Goal: Task Accomplishment & Management: Manage account settings

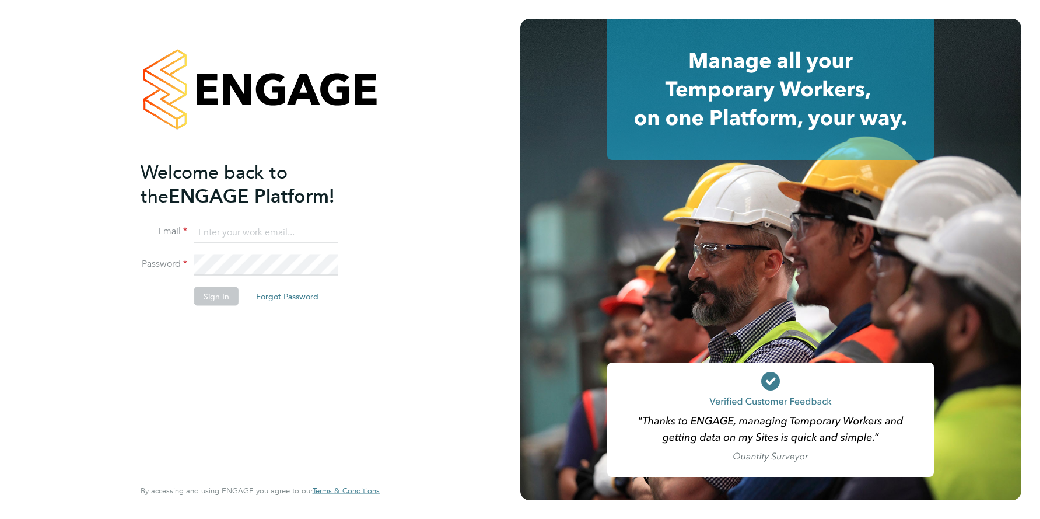
type input "operations@engagelabs.io"
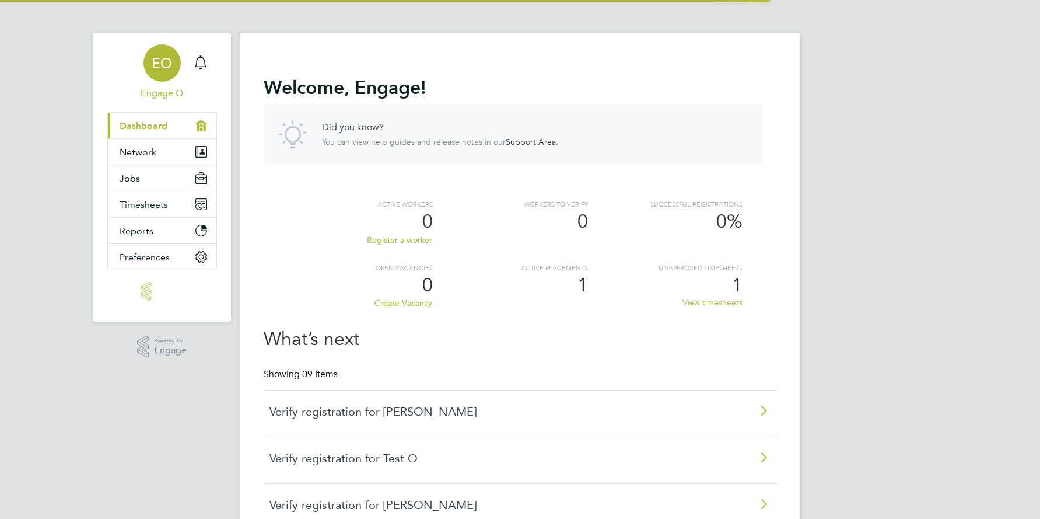
click at [167, 89] on span "Engage O" at bounding box center [162, 93] width 110 height 14
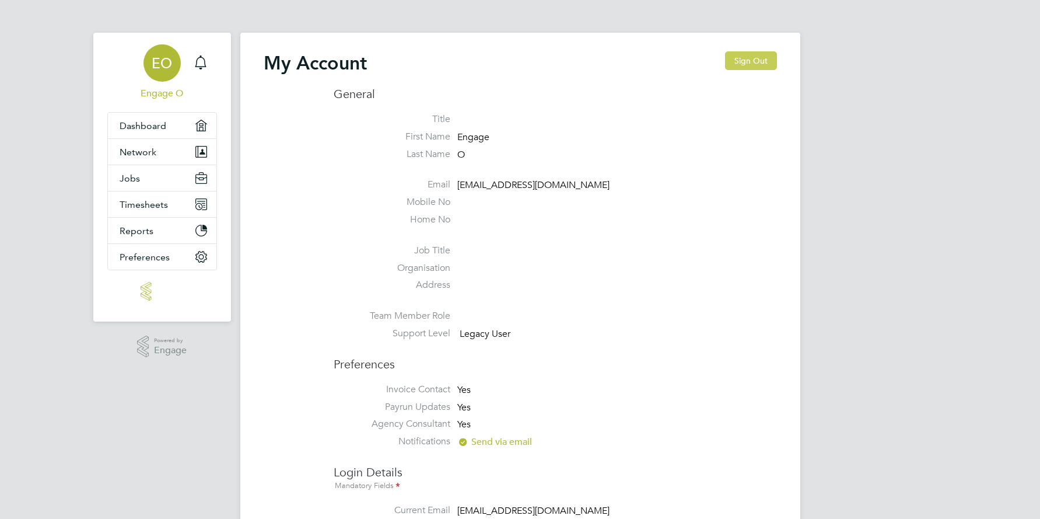
click at [734, 58] on button "Sign Out" at bounding box center [751, 60] width 52 height 19
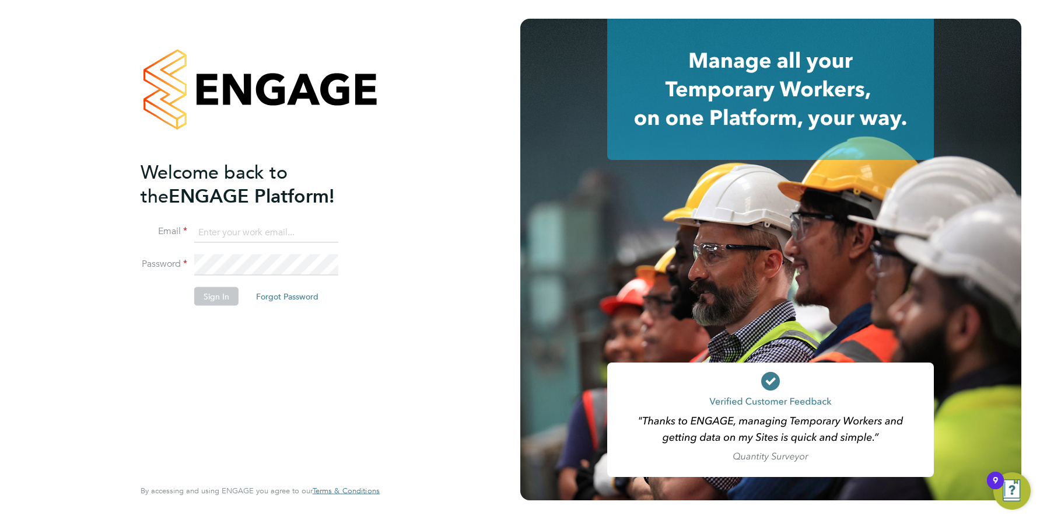
click at [254, 228] on input at bounding box center [266, 232] width 144 height 21
type input "support@engagelabs.io"
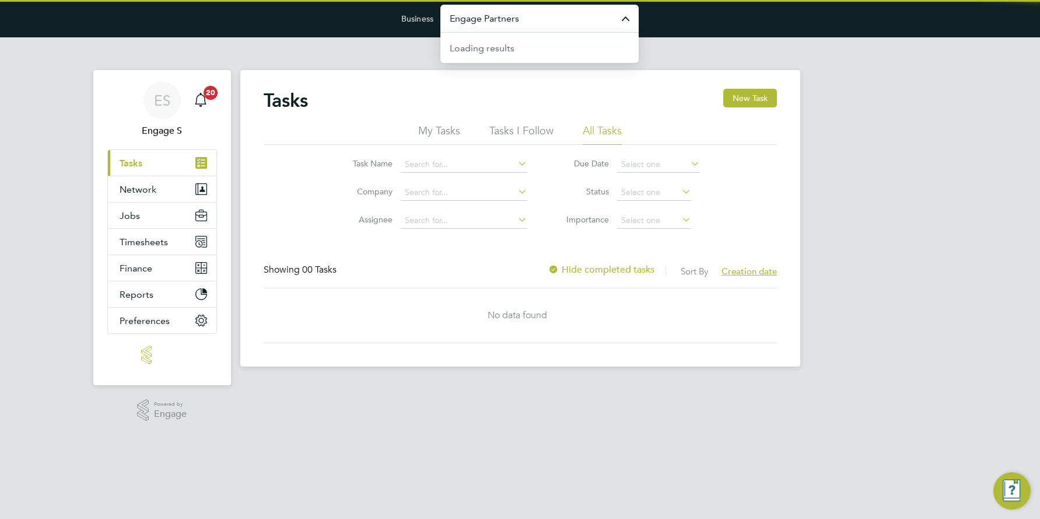
click at [505, 16] on input "Engage Partners" at bounding box center [539, 18] width 198 height 27
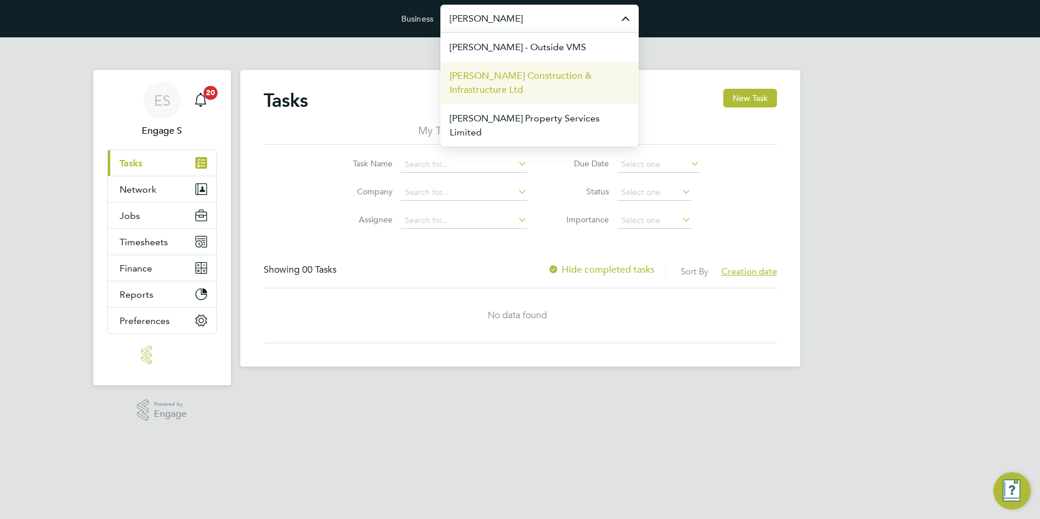
click at [480, 81] on span "Morgan Sindall Construction & Infrastructure Ltd" at bounding box center [540, 83] width 180 height 28
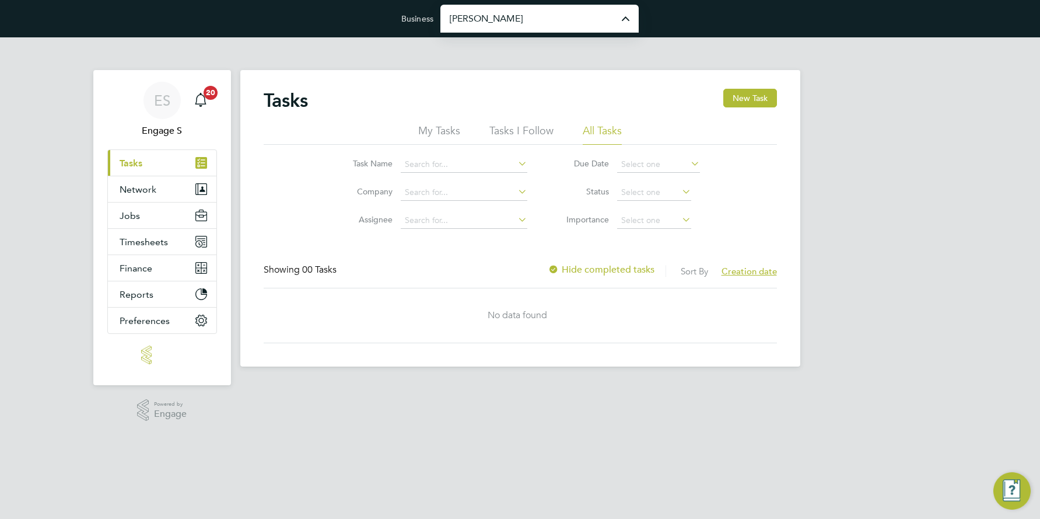
type input "Morgan Sindall Construction & Infrastructure Ltd"
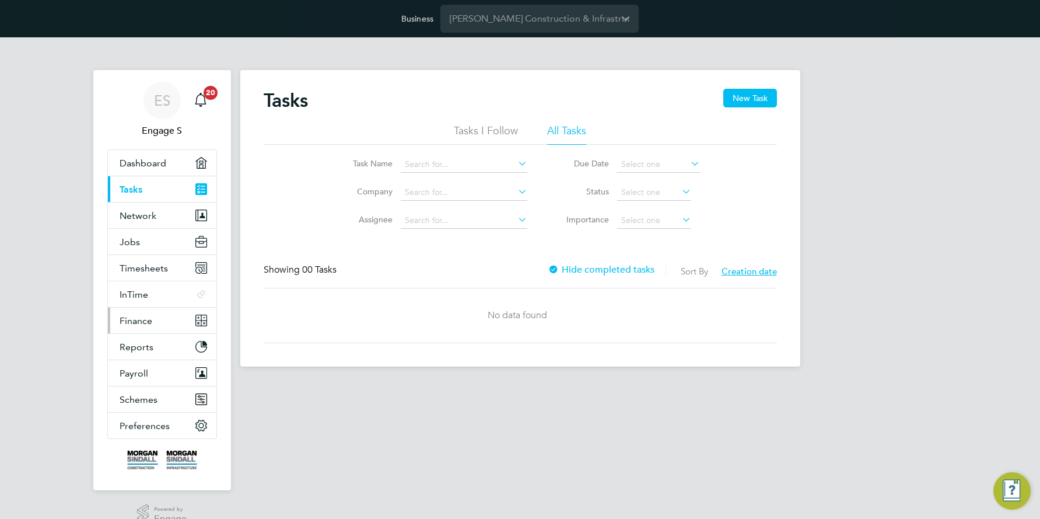
click at [141, 315] on span "Finance" at bounding box center [136, 320] width 33 height 11
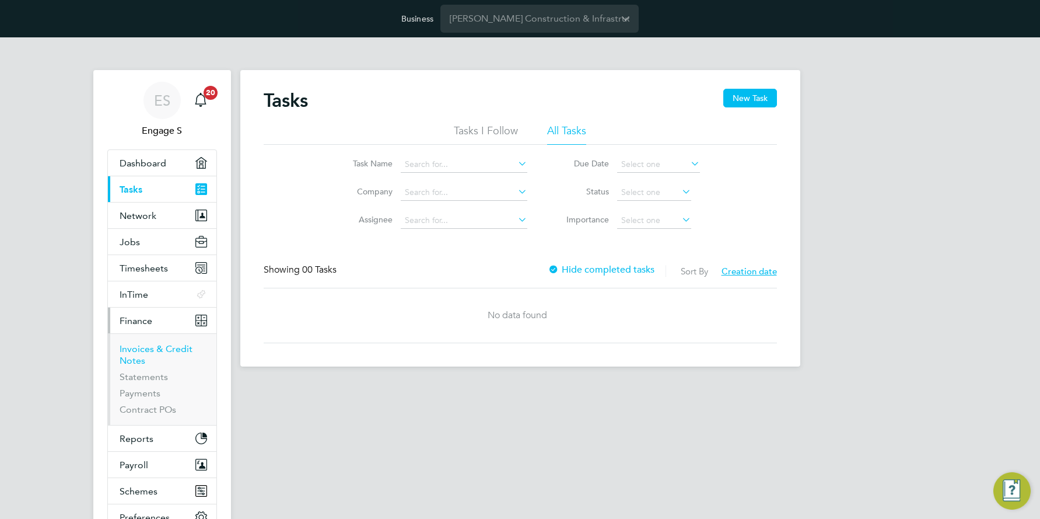
click at [162, 351] on link "Invoices & Credit Notes" at bounding box center [156, 354] width 73 height 23
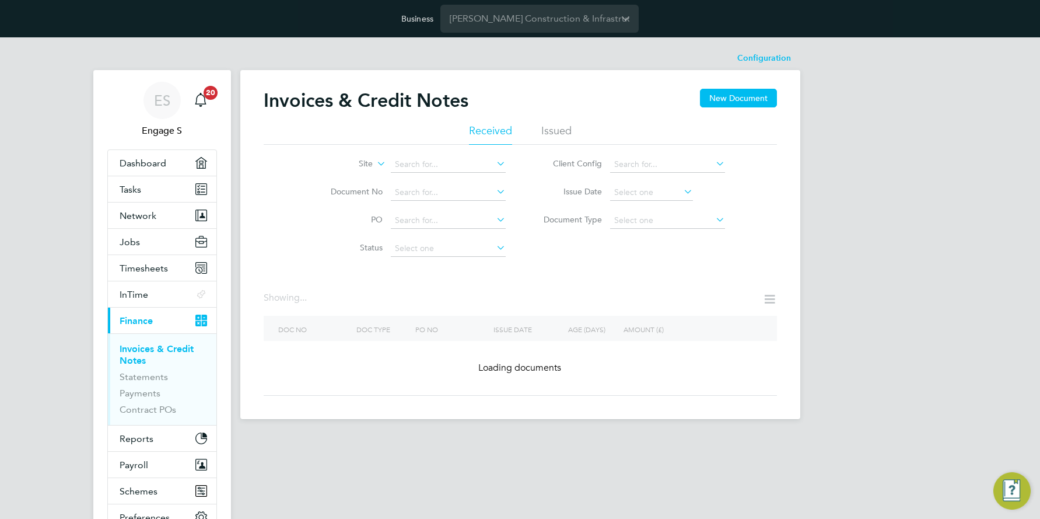
click at [374, 163] on icon at bounding box center [374, 160] width 0 height 10
click at [333, 194] on li "Site Group" at bounding box center [337, 192] width 72 height 15
click at [494, 163] on icon at bounding box center [494, 163] width 0 height 16
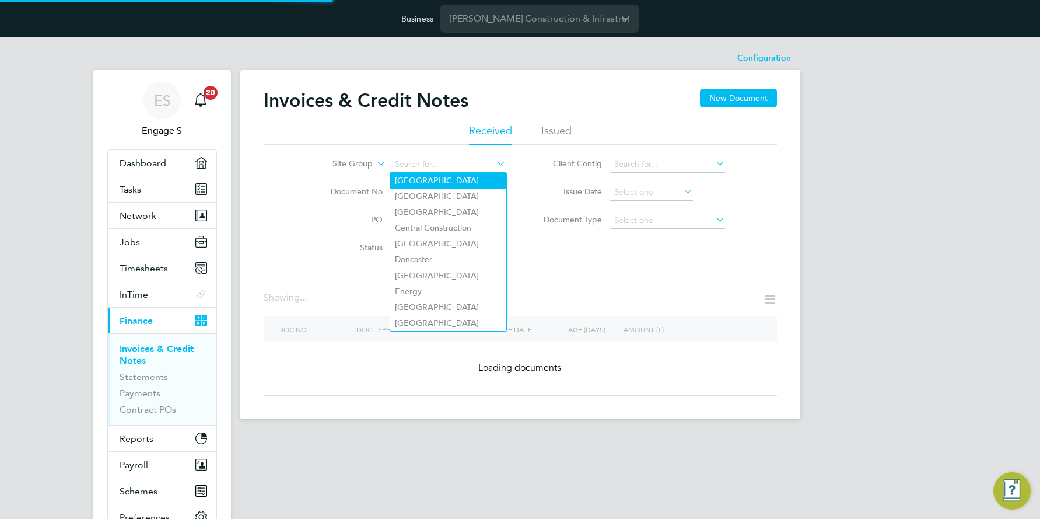
click at [435, 176] on li "Brighton" at bounding box center [448, 181] width 116 height 16
type input "Brighton"
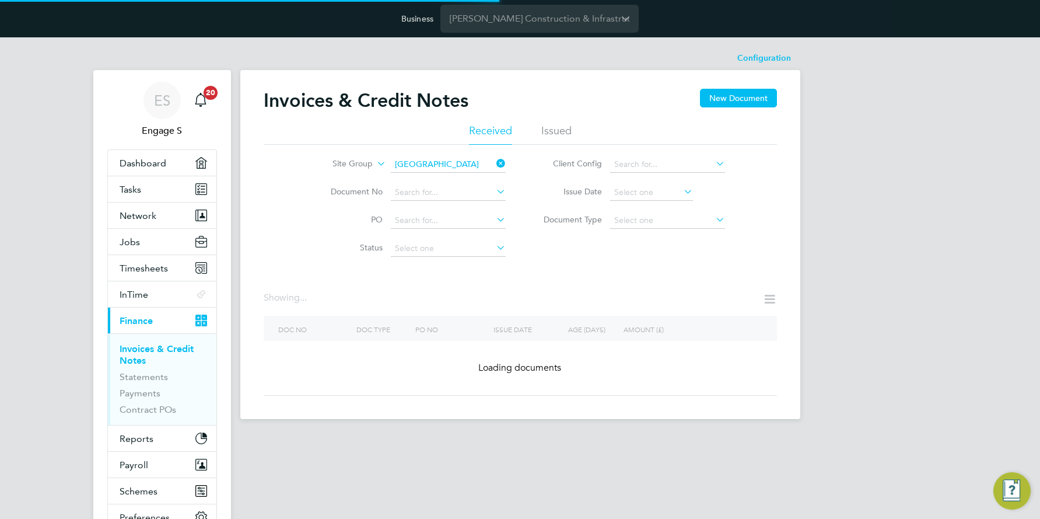
click at [494, 162] on icon at bounding box center [494, 163] width 0 height 16
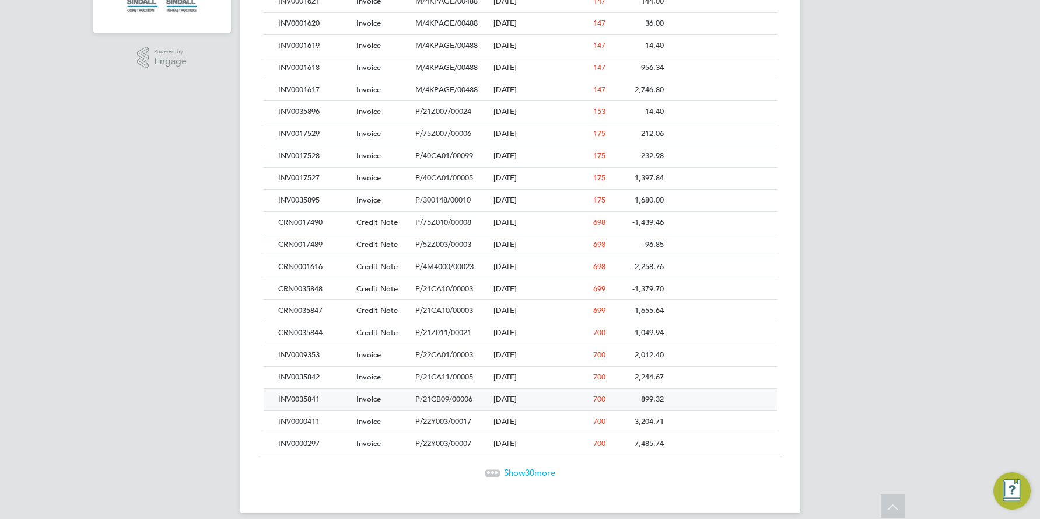
click at [436, 397] on span "P/21CB09/00006" at bounding box center [443, 399] width 57 height 10
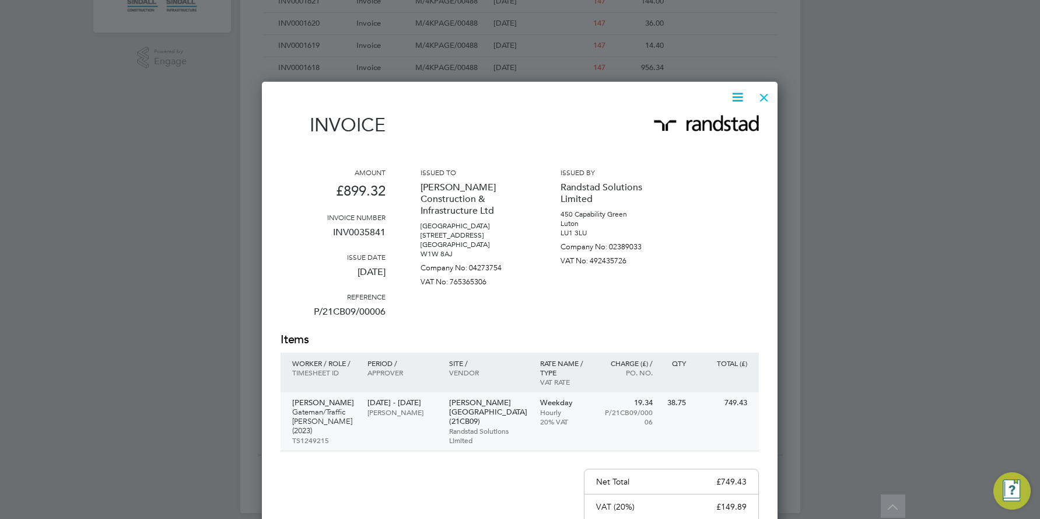
click at [471, 403] on p "[PERSON_NAME][GEOGRAPHIC_DATA] (21CB09)" at bounding box center [488, 412] width 79 height 28
click at [766, 96] on div at bounding box center [764, 94] width 21 height 21
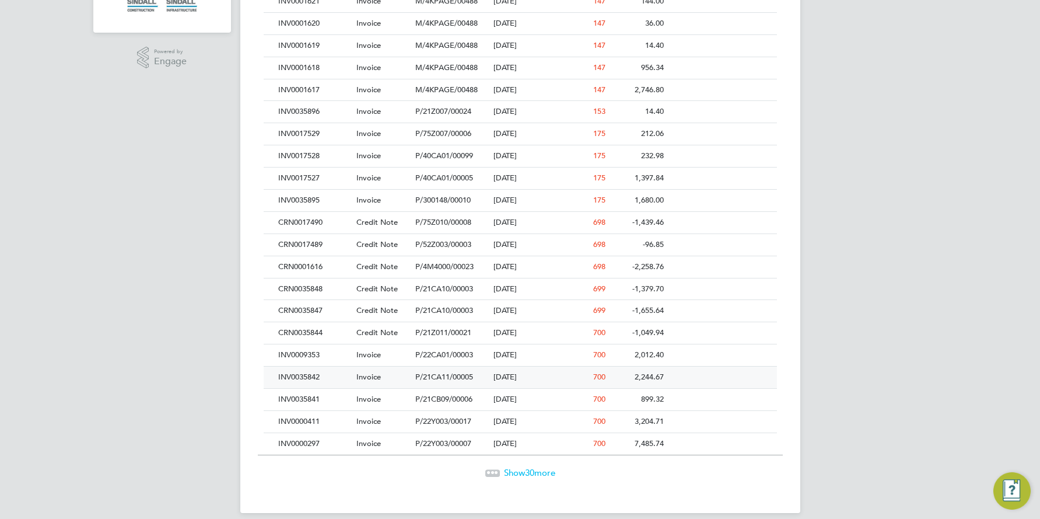
click at [419, 379] on span "P/21CA11/00005" at bounding box center [444, 377] width 58 height 10
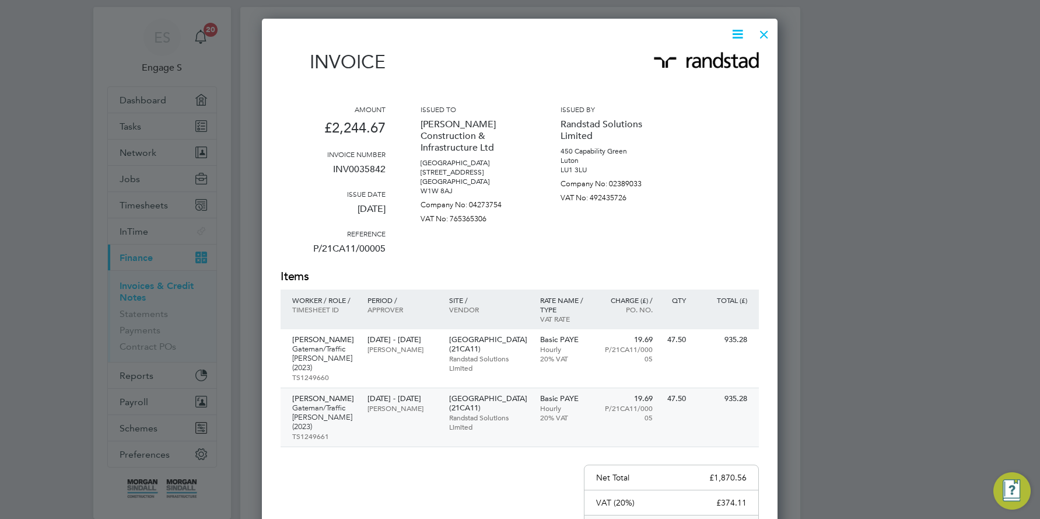
click at [482, 394] on p "[GEOGRAPHIC_DATA] (21CA11)" at bounding box center [488, 403] width 79 height 19
click at [766, 32] on div at bounding box center [764, 31] width 21 height 21
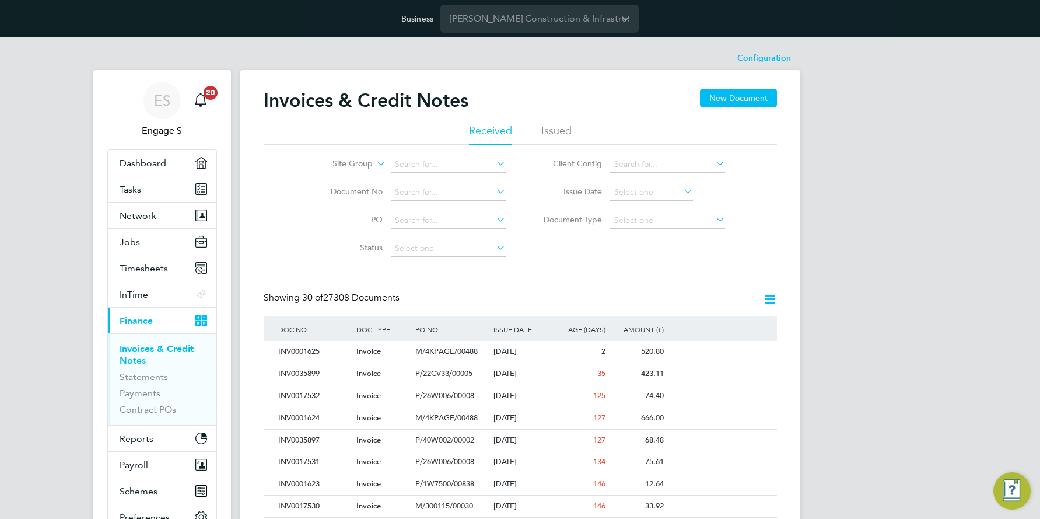
click at [494, 160] on icon at bounding box center [494, 163] width 0 height 16
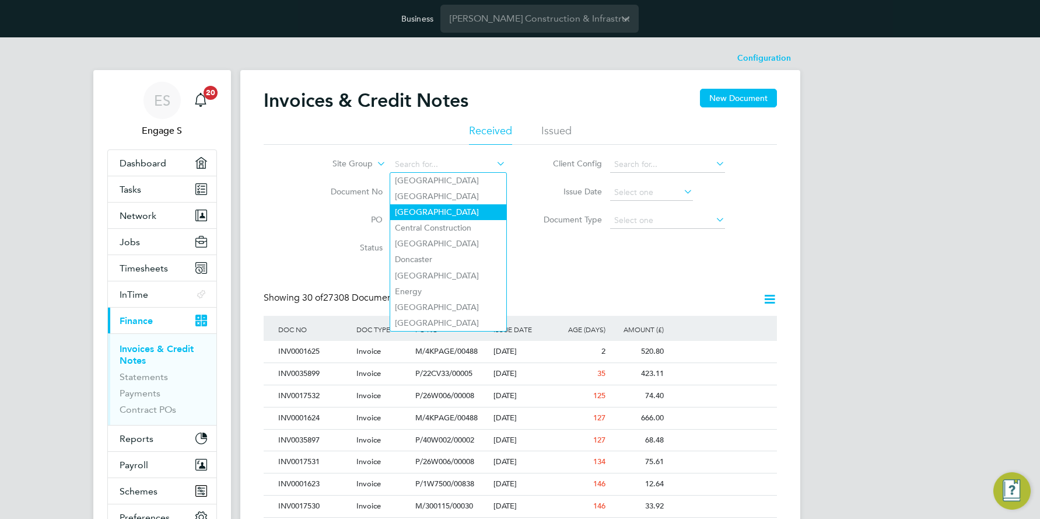
click at [425, 206] on li "Cardiff" at bounding box center [448, 212] width 116 height 16
type input "Cardiff"
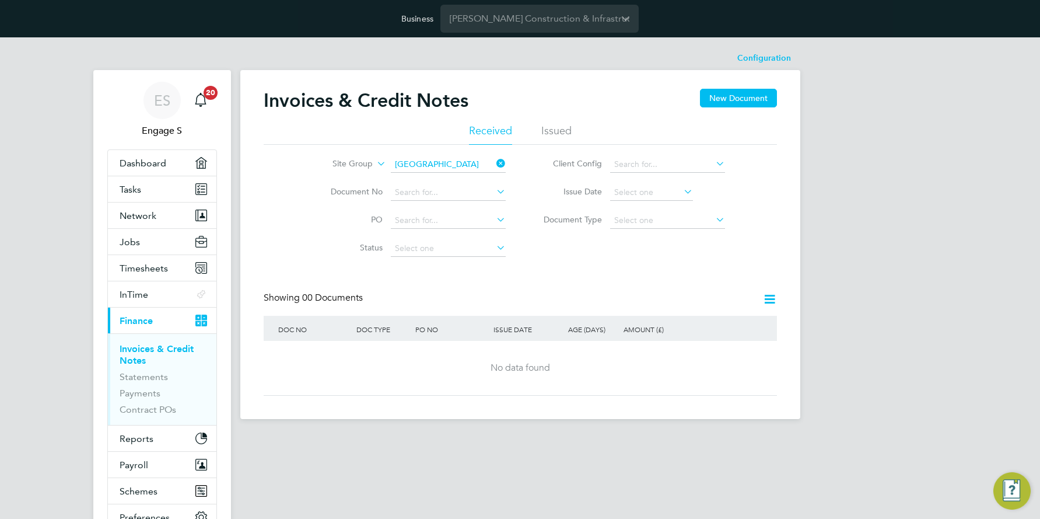
click at [494, 162] on icon at bounding box center [494, 163] width 0 height 16
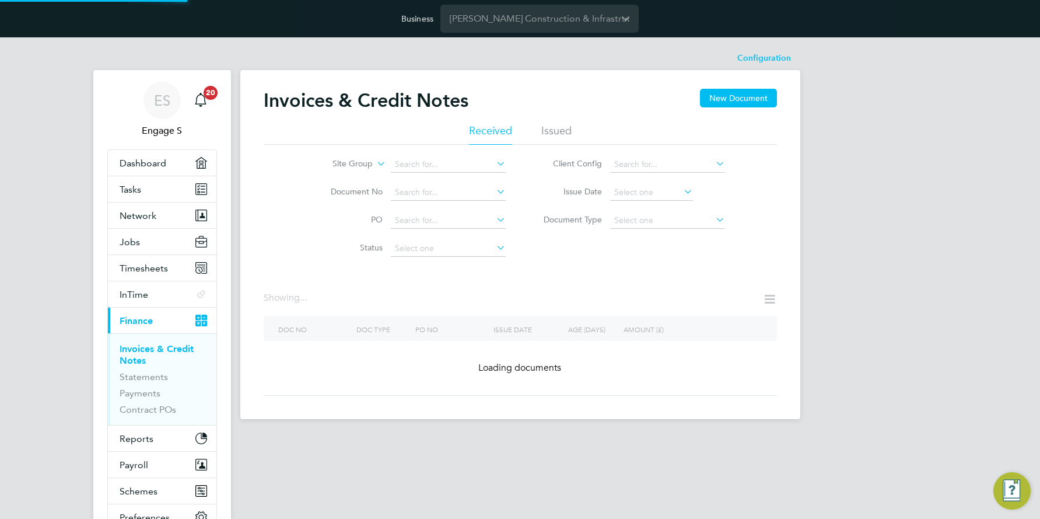
click at [494, 163] on icon at bounding box center [494, 163] width 0 height 16
click at [424, 240] on li "Cornwall" at bounding box center [448, 244] width 116 height 16
type input "Cornwall"
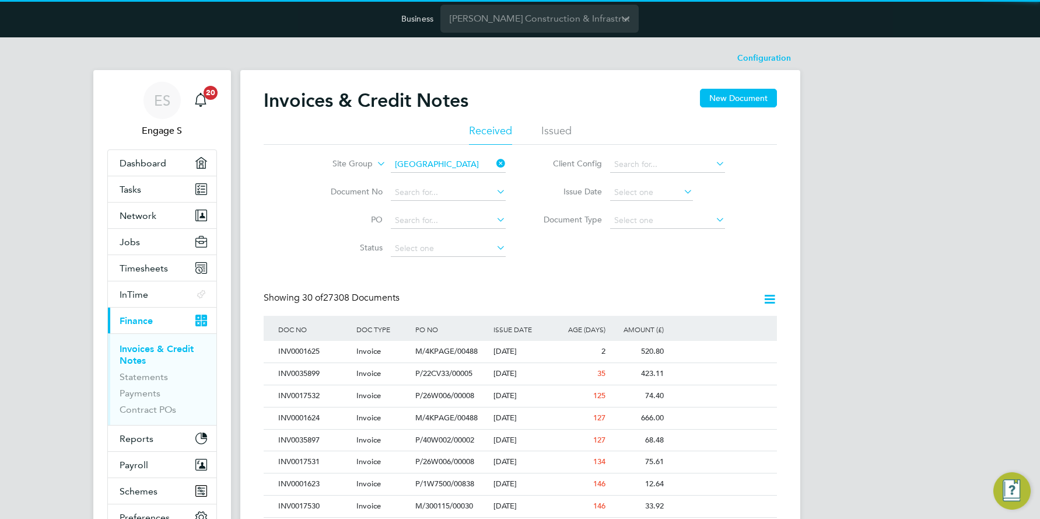
scroll to position [22, 79]
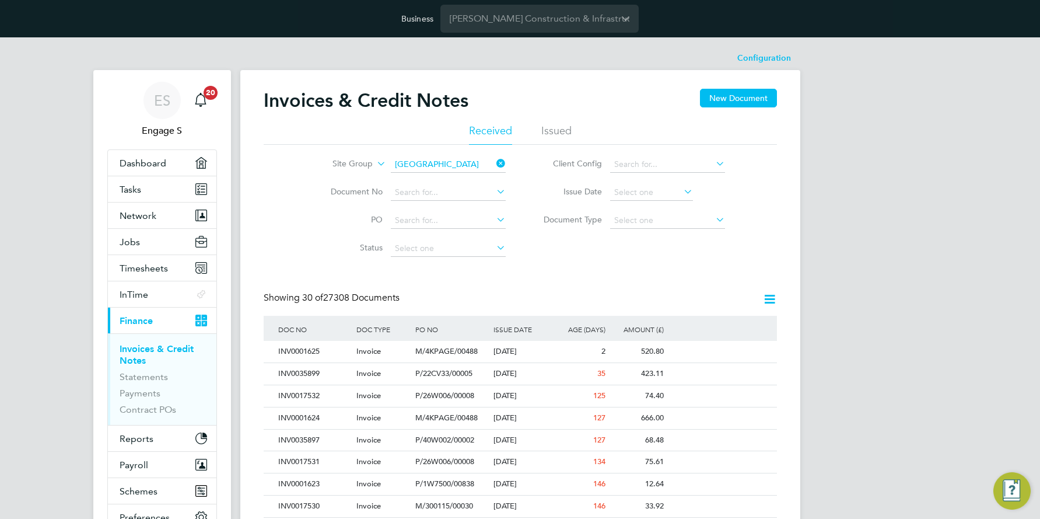
click at [494, 161] on icon at bounding box center [494, 163] width 0 height 16
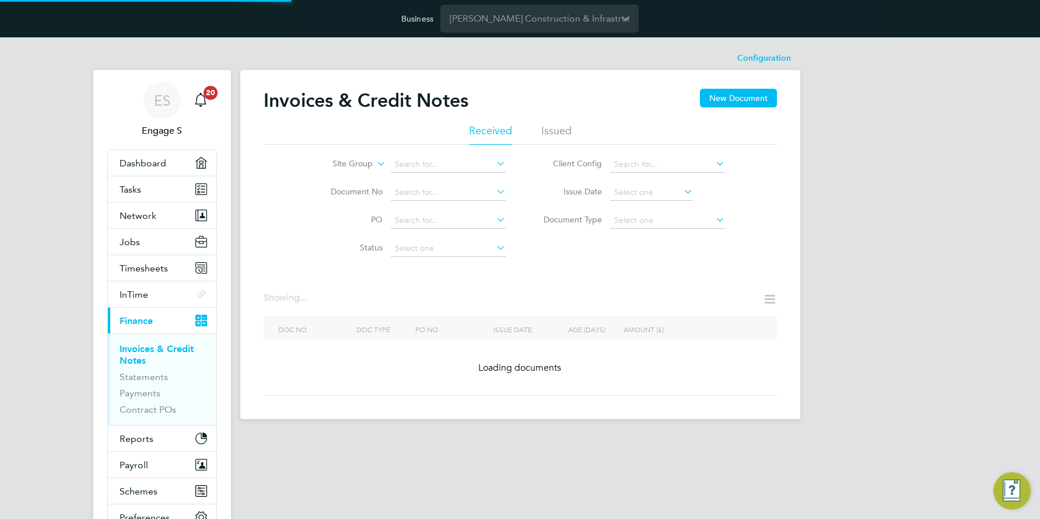
click at [494, 163] on icon at bounding box center [494, 163] width 0 height 16
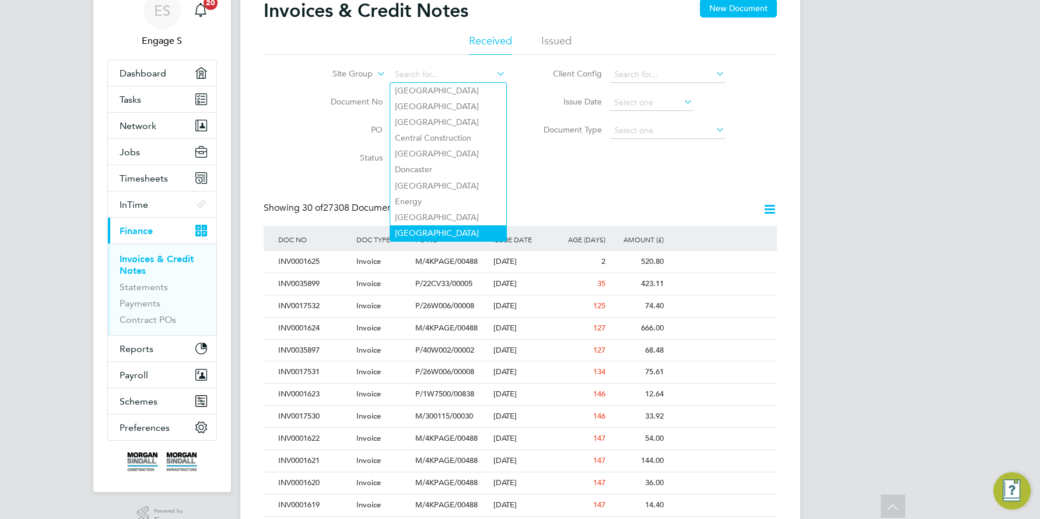
click at [416, 226] on li "Exeter" at bounding box center [448, 233] width 116 height 16
type input "Exeter"
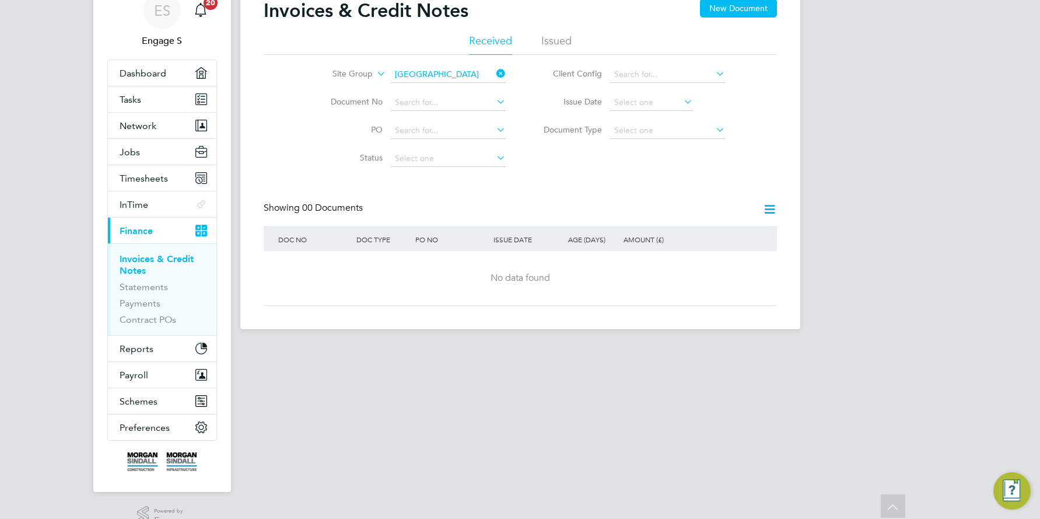
click at [768, 210] on icon at bounding box center [769, 209] width 15 height 15
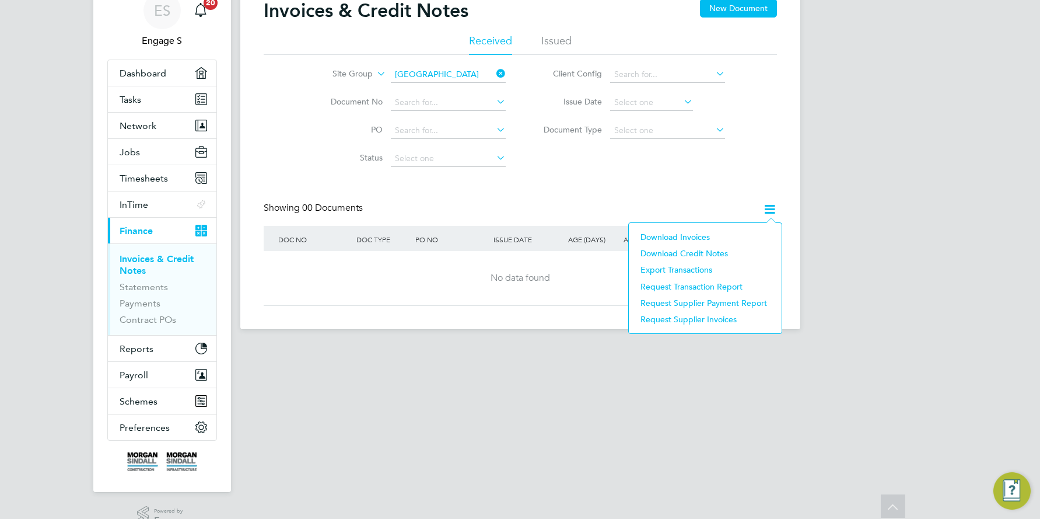
click at [478, 201] on div "Invoices & Credit Notes New Document Received Issued Site Group Exeter Document…" at bounding box center [520, 152] width 513 height 307
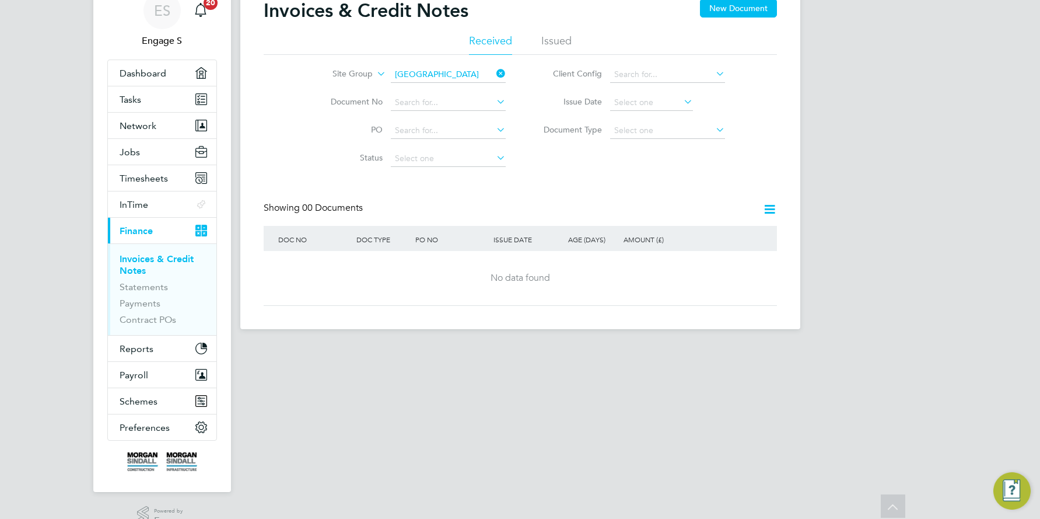
click at [494, 72] on icon at bounding box center [494, 73] width 0 height 16
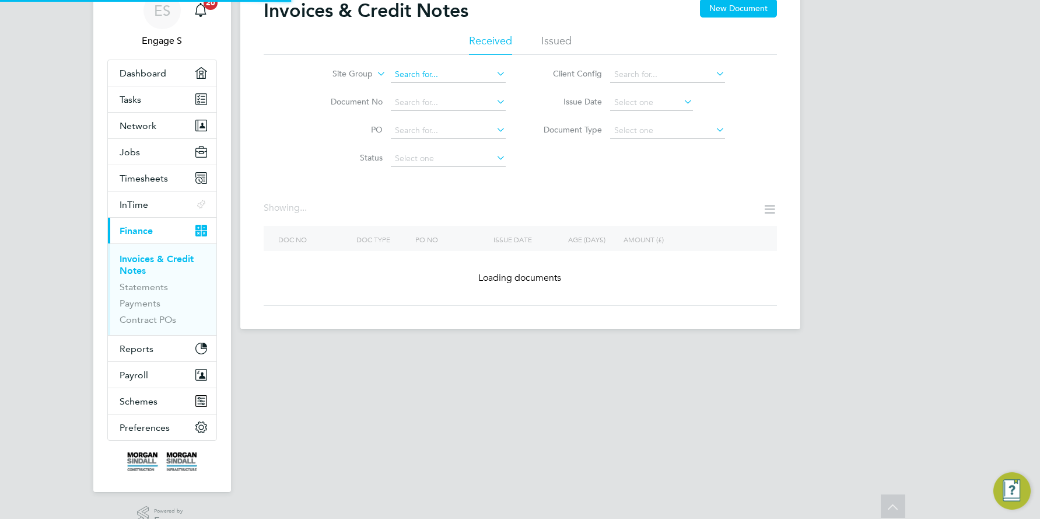
click at [447, 75] on input at bounding box center [448, 74] width 115 height 16
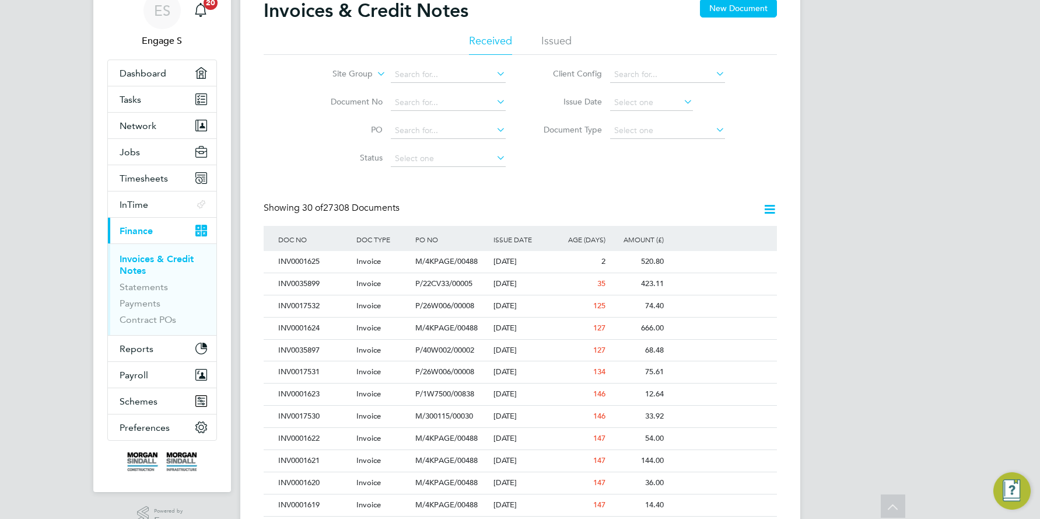
click at [426, 210] on li "England" at bounding box center [448, 217] width 116 height 16
type input "England"
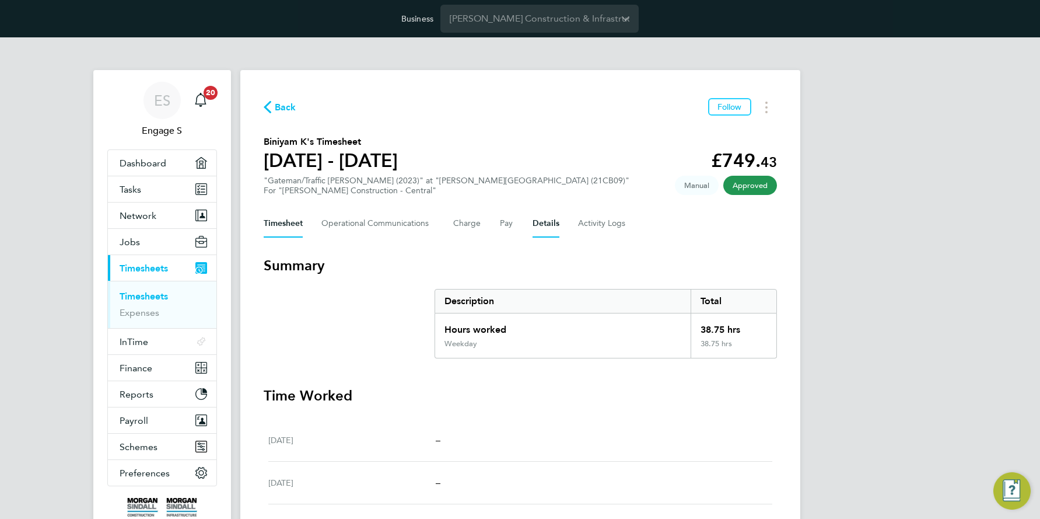
click at [543, 228] on button "Details" at bounding box center [546, 223] width 27 height 28
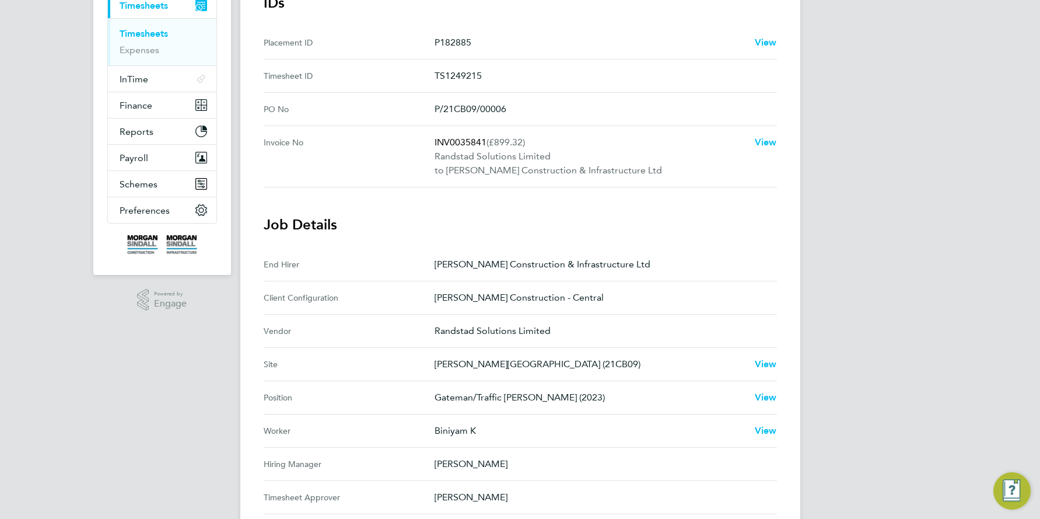
scroll to position [317, 0]
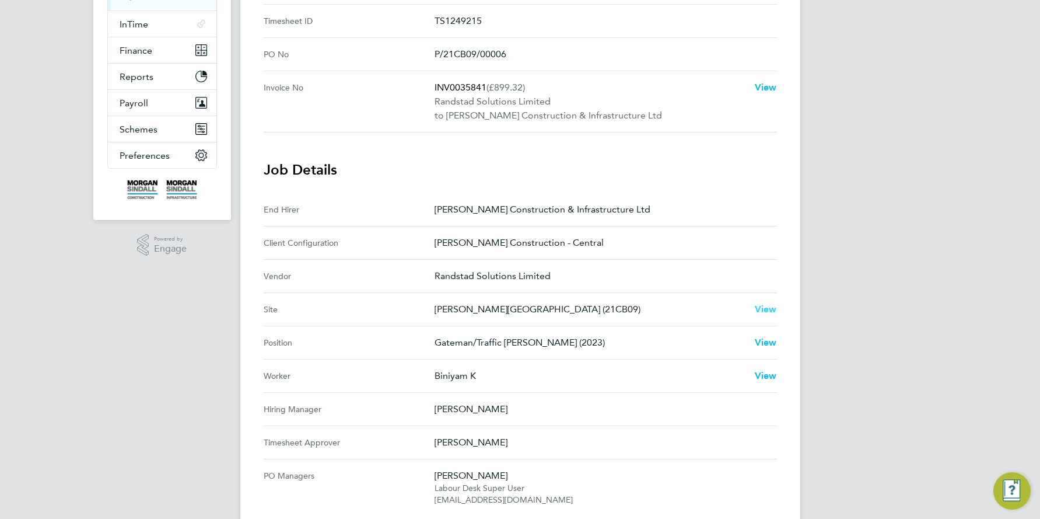
click at [768, 305] on span "View" at bounding box center [766, 308] width 22 height 11
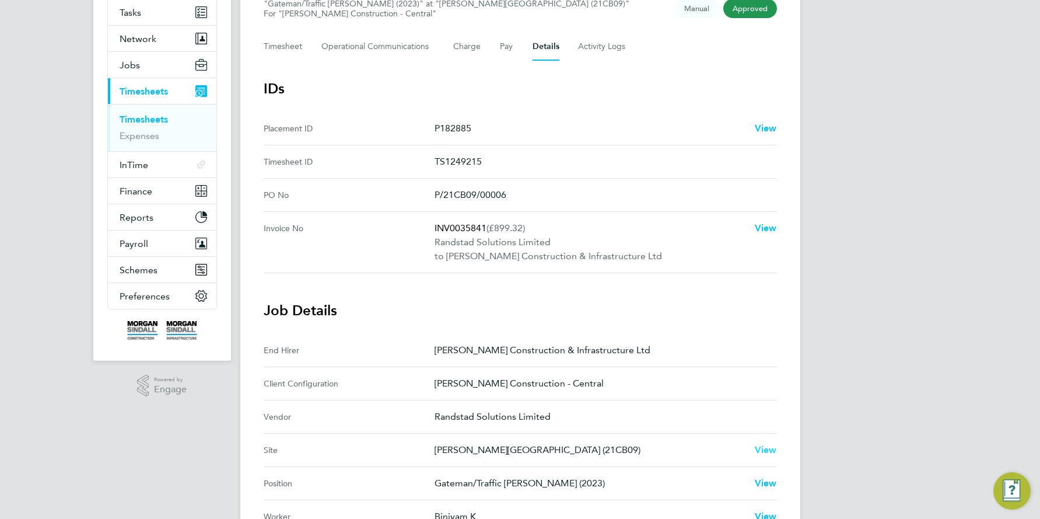
scroll to position [76, 0]
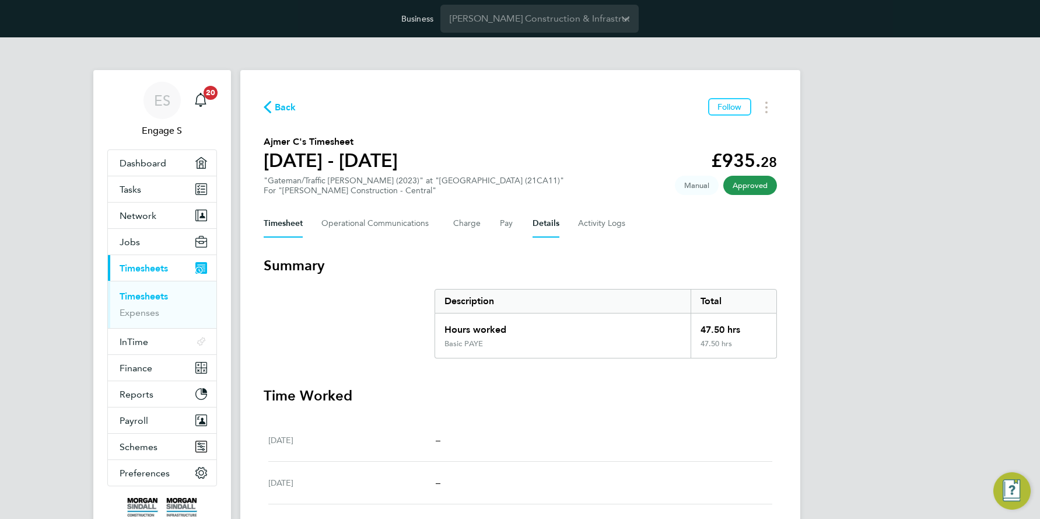
click at [542, 223] on button "Details" at bounding box center [546, 223] width 27 height 28
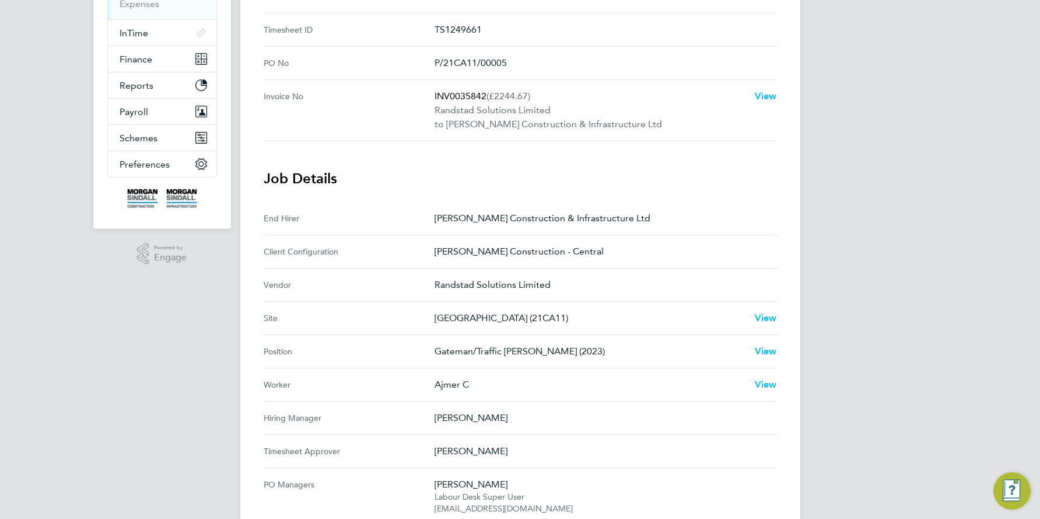
scroll to position [323, 0]
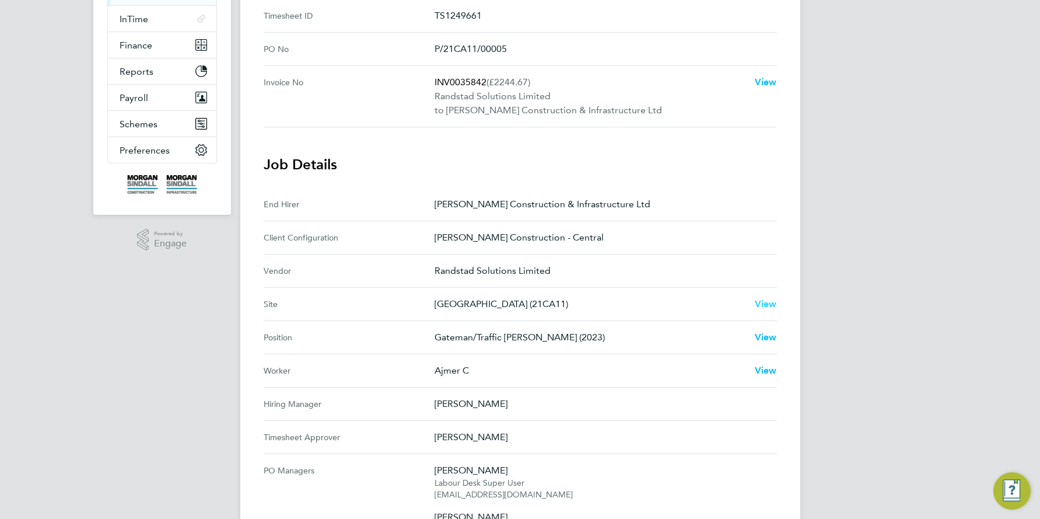
click at [766, 301] on span "View" at bounding box center [766, 303] width 22 height 11
